Goal: Transaction & Acquisition: Purchase product/service

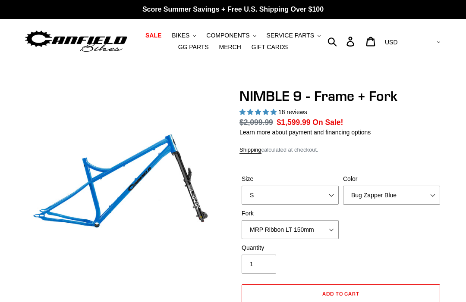
select select "highest-rating"
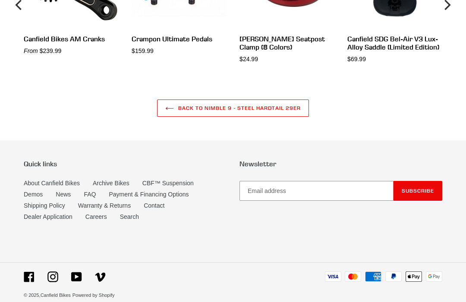
scroll to position [2448, 0]
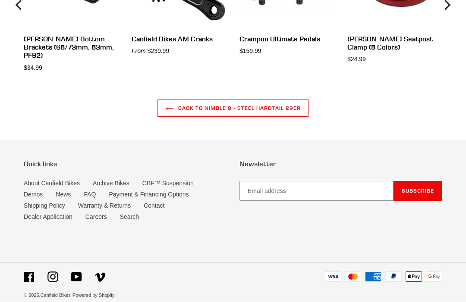
click at [164, 210] on link "Contact" at bounding box center [154, 206] width 21 height 7
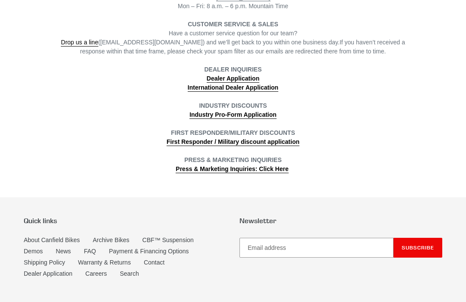
scroll to position [290, 0]
click at [260, 114] on strong "Industry Pro-Form Application" at bounding box center [232, 114] width 87 height 7
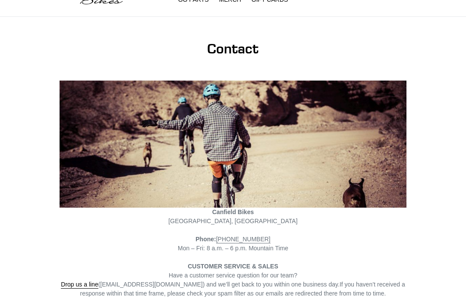
scroll to position [0, 0]
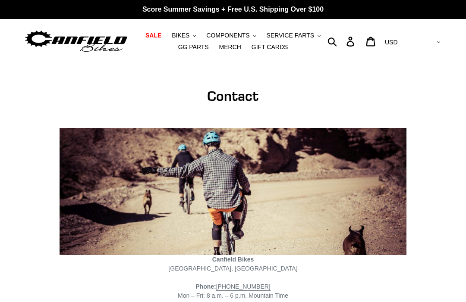
click at [181, 35] on span "BIKES" at bounding box center [181, 35] width 18 height 7
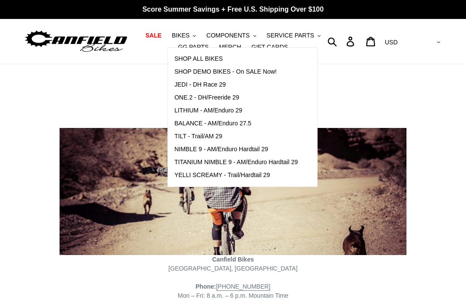
click at [250, 150] on span "NIMBLE 9 - AM/Enduro Hardtail 29" at bounding box center [221, 149] width 94 height 7
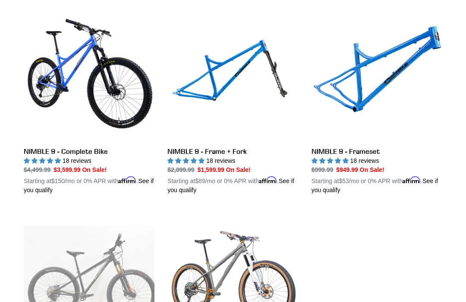
scroll to position [247, 0]
click at [214, 159] on link "NIMBLE 9 - Frame + Fork" at bounding box center [232, 102] width 131 height 185
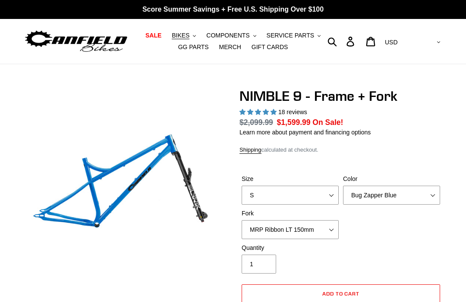
select select "highest-rating"
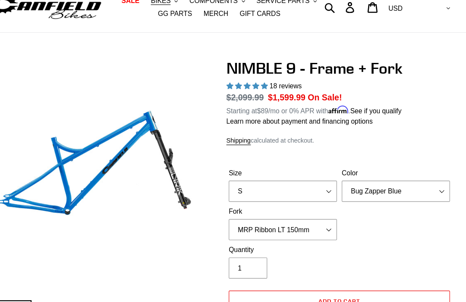
scroll to position [29, 0]
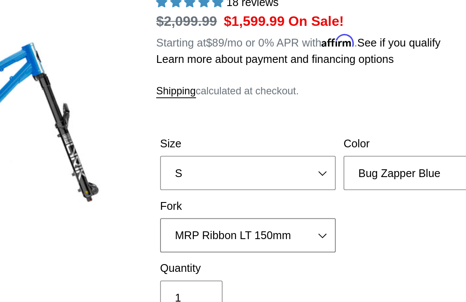
click at [241, 202] on select "MRP Ribbon LT 150mm Fox 36 Factory Grip X 150mm (Special Order) RockShox Lyrik …" at bounding box center [289, 211] width 97 height 19
select select "RockShox Lyrik Ultimate 150mm (Gloss Black - Special Order)"
click at [241, 202] on select "MRP Ribbon LT 150mm Fox 36 Factory Grip X 150mm (Special Order) RockShox Lyrik …" at bounding box center [289, 211] width 97 height 19
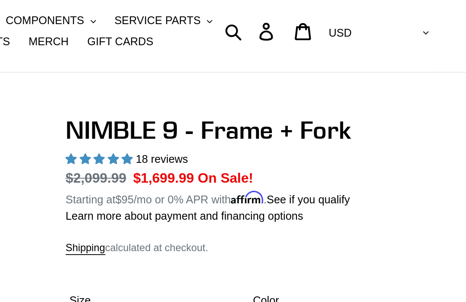
scroll to position [22, 0]
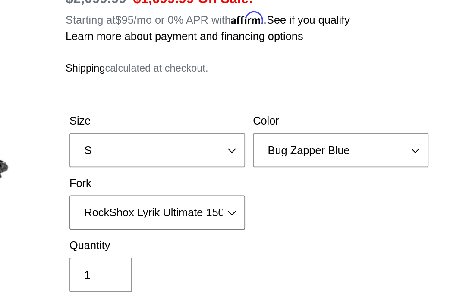
click at [241, 210] on select "MRP Ribbon LT 150mm Fox 36 Factory Grip X 150mm (Special Order) RockShox Lyrik …" at bounding box center [289, 219] width 97 height 19
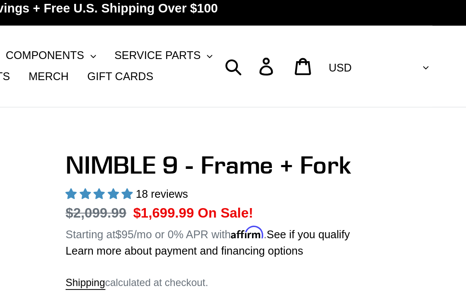
scroll to position [0, 0]
